Goal: Find specific page/section: Find specific page/section

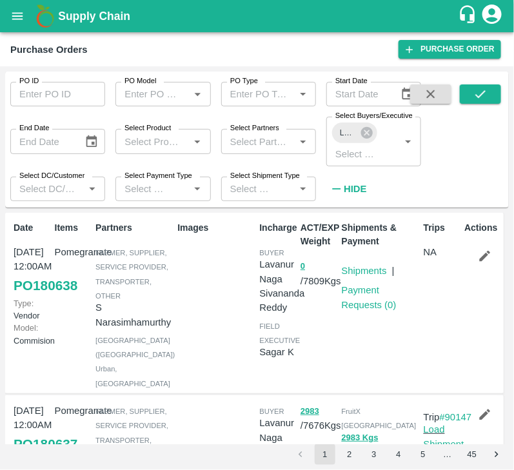
scroll to position [128, 0]
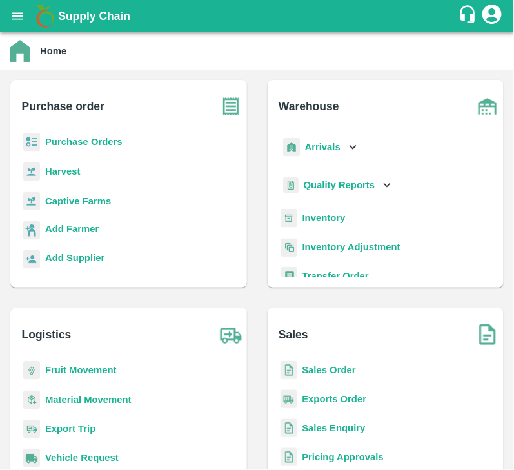
click at [92, 141] on b "Purchase Orders" at bounding box center [83, 142] width 77 height 10
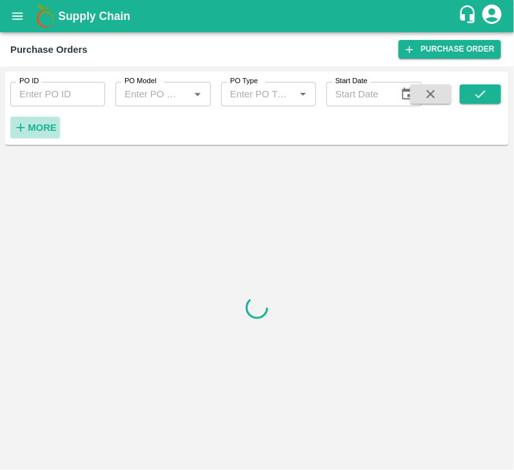
click at [29, 122] on strong "More" at bounding box center [42, 127] width 29 height 10
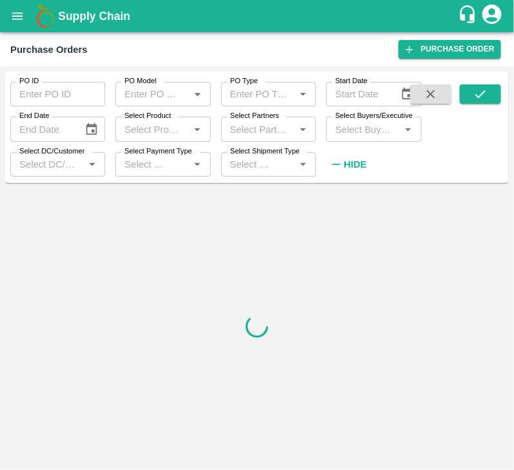
click at [364, 128] on input "Select Buyers/Executive" at bounding box center [363, 129] width 66 height 17
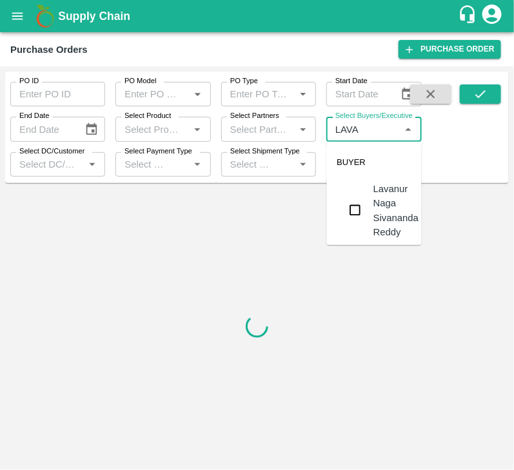
type input "LAVAN"
click at [357, 210] on input "checkbox" at bounding box center [355, 210] width 26 height 26
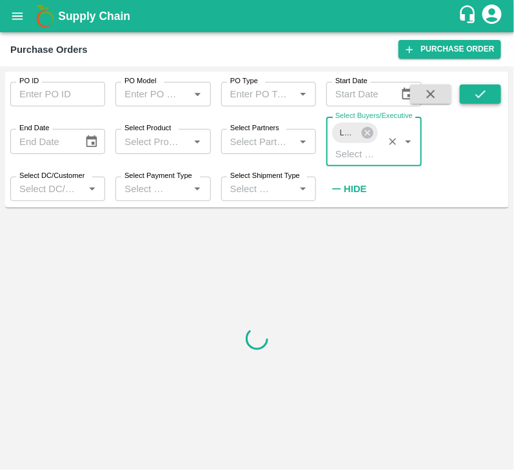
click at [480, 94] on icon "submit" at bounding box center [480, 94] width 14 height 14
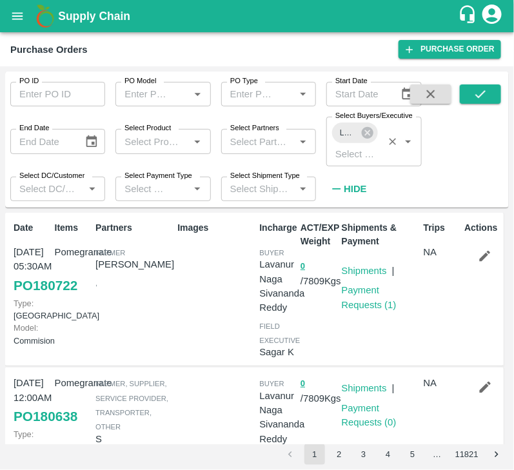
click at [377, 131] on div "Lavanur Naga Sivananda Reddy" at bounding box center [354, 132] width 45 height 21
click at [363, 135] on icon at bounding box center [367, 133] width 12 height 12
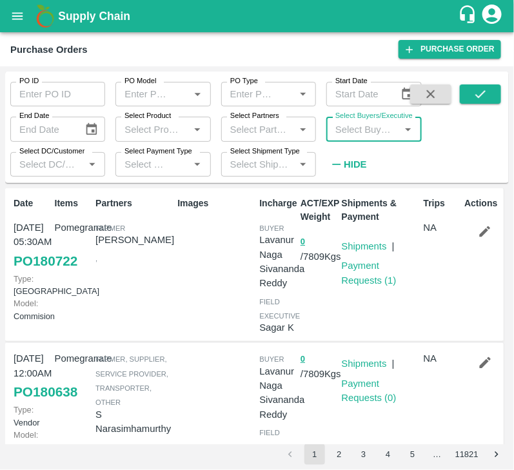
click at [360, 134] on input "Select Buyers/Executive" at bounding box center [363, 129] width 66 height 17
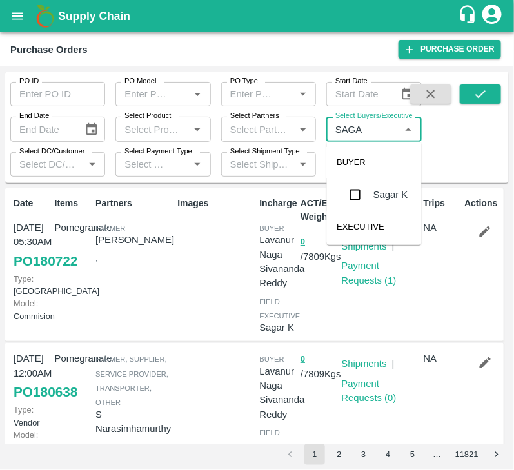
type input "SAGAR"
click at [349, 201] on input "checkbox" at bounding box center [355, 195] width 26 height 26
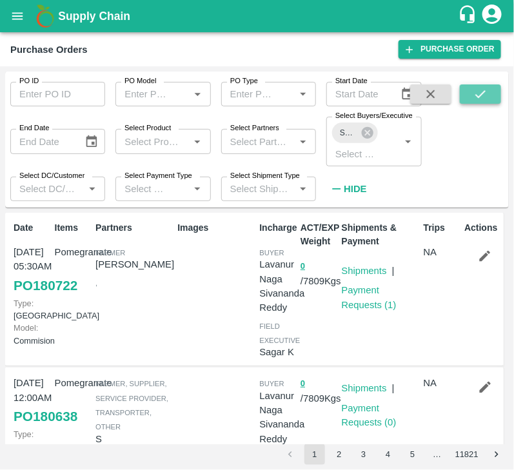
click at [484, 101] on button "submit" at bounding box center [480, 93] width 41 height 19
